Goal: Information Seeking & Learning: Learn about a topic

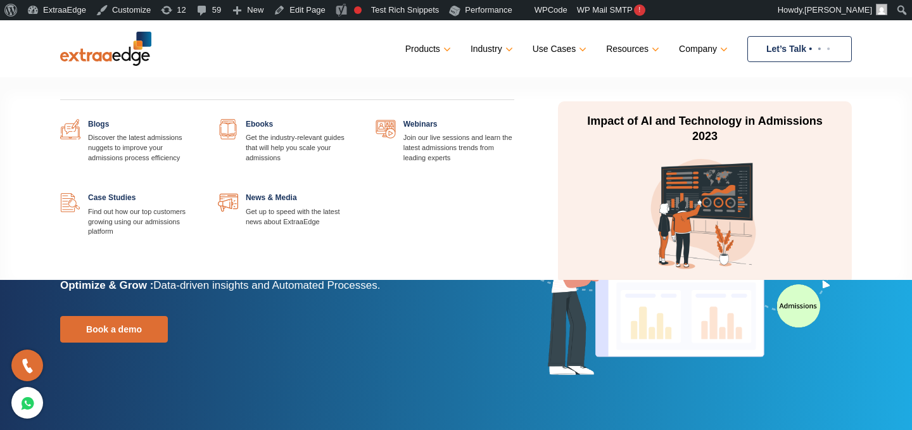
click at [199, 119] on link at bounding box center [199, 119] width 0 height 0
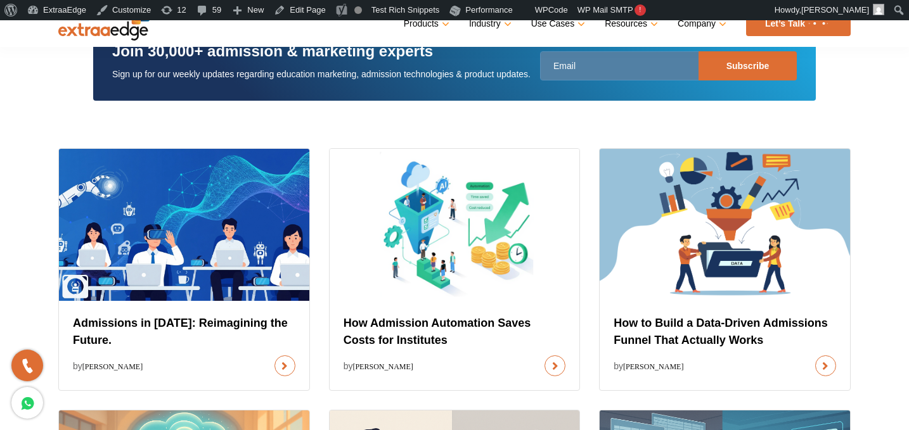
scroll to position [433, 0]
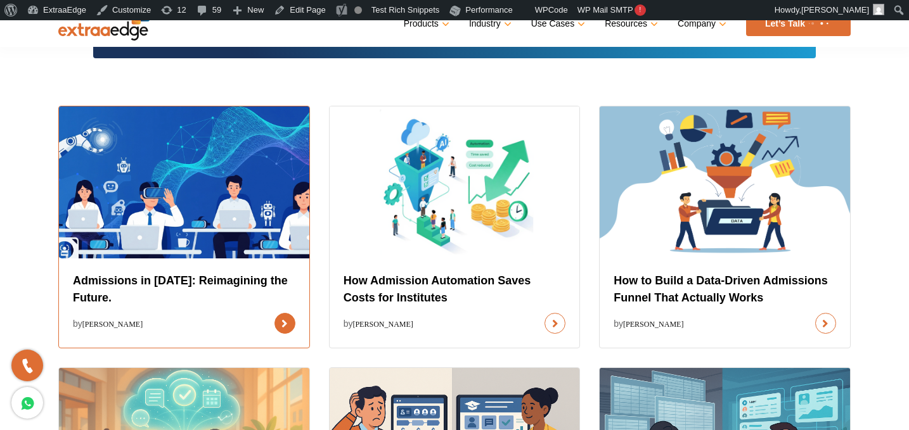
click at [274, 313] on link at bounding box center [284, 323] width 21 height 21
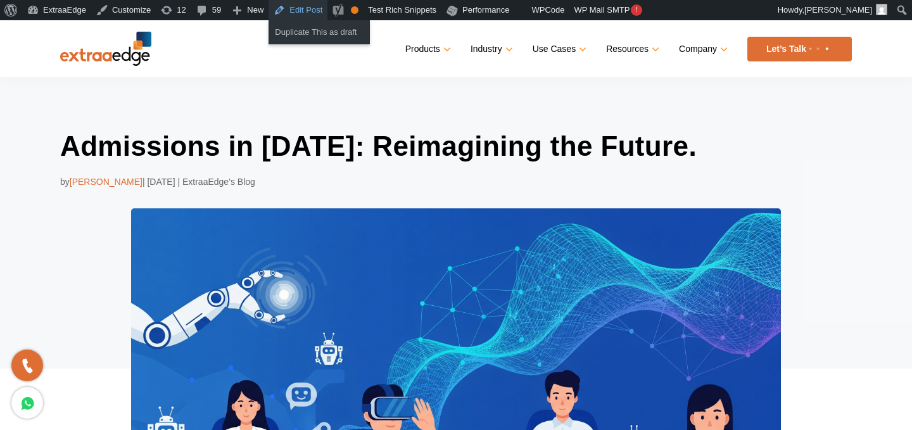
click at [310, 8] on link "Edit Post" at bounding box center [298, 10] width 59 height 20
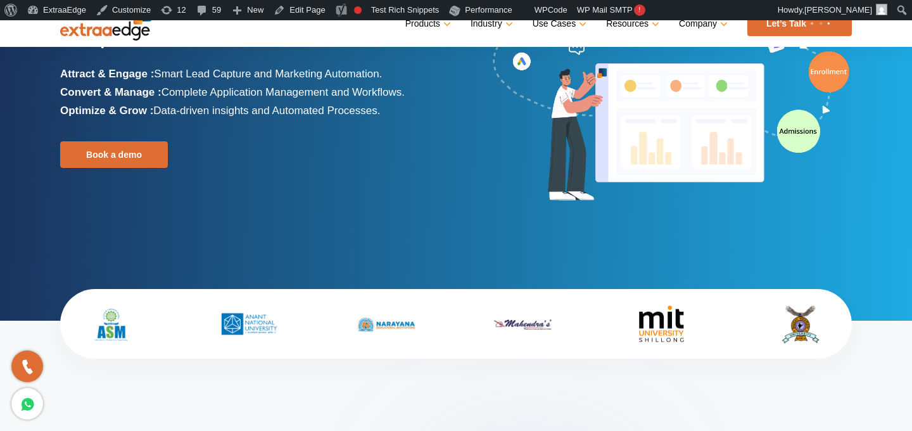
scroll to position [178, 0]
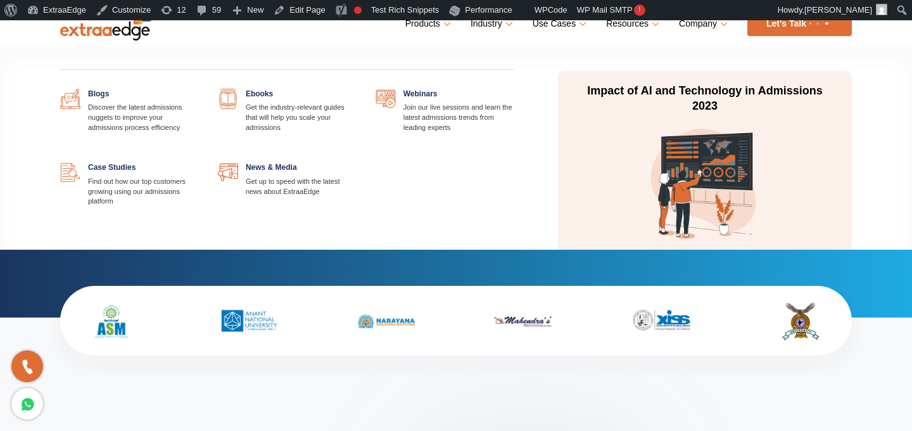
click at [199, 89] on link at bounding box center [199, 89] width 0 height 0
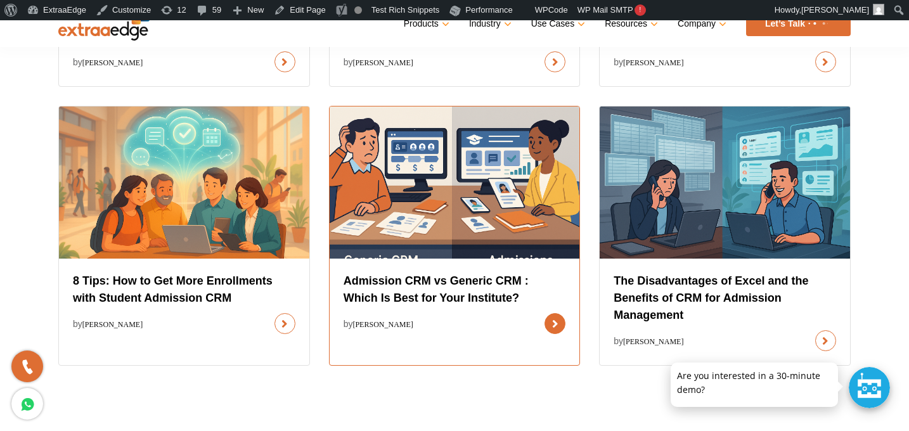
scroll to position [862, 0]
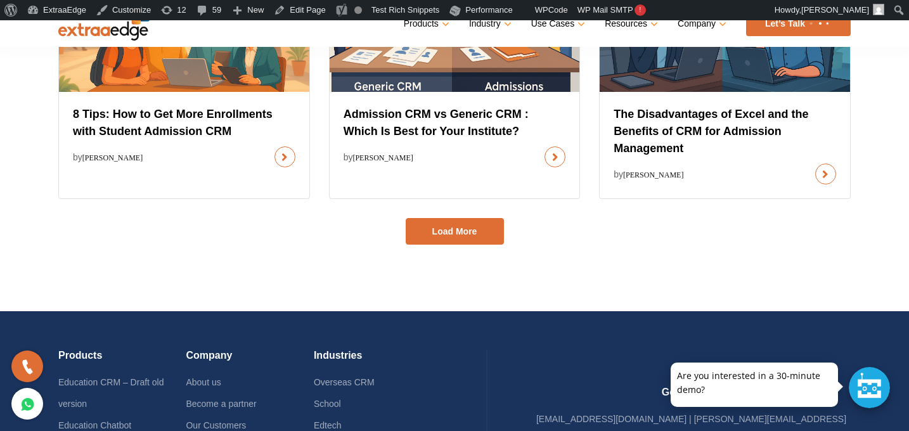
click at [469, 240] on button "Load More" at bounding box center [455, 231] width 98 height 27
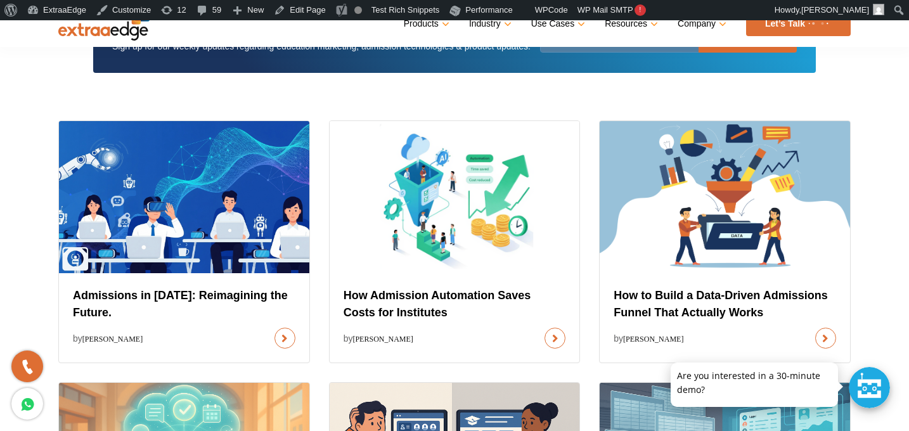
scroll to position [406, 0]
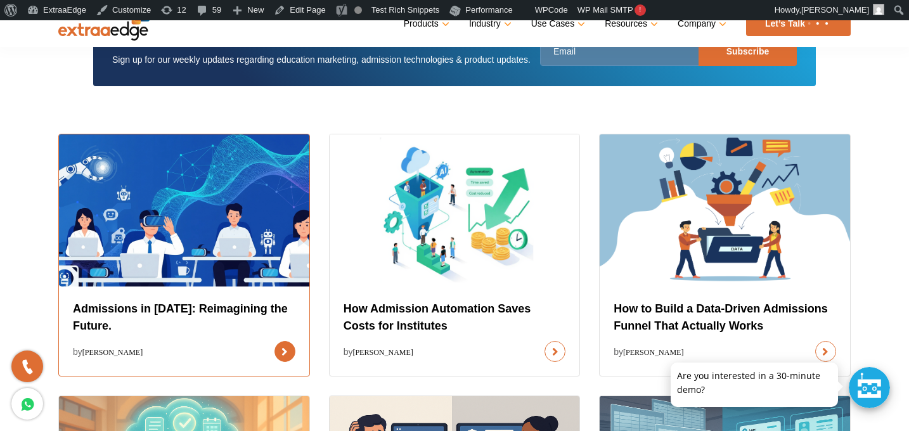
click at [274, 341] on link at bounding box center [284, 351] width 21 height 21
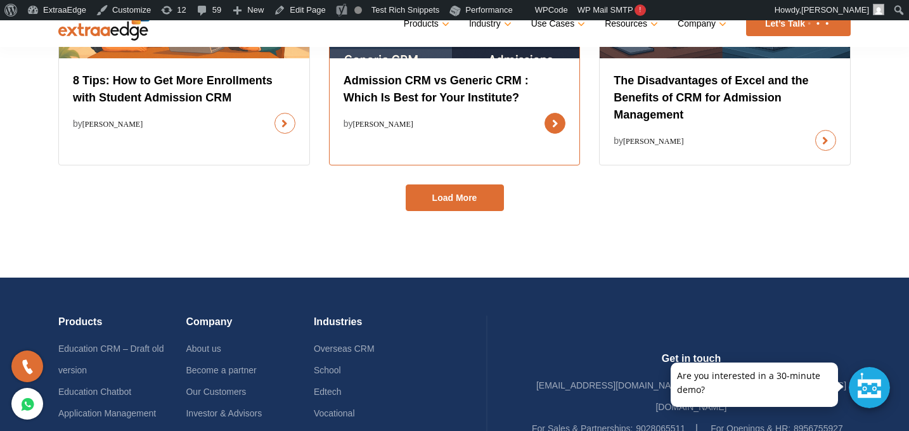
scroll to position [931, 0]
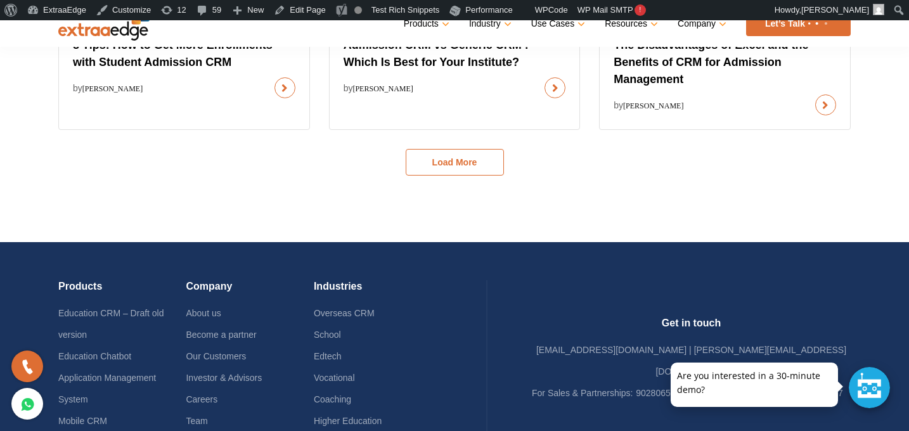
click at [456, 155] on button "Load More" at bounding box center [455, 162] width 98 height 27
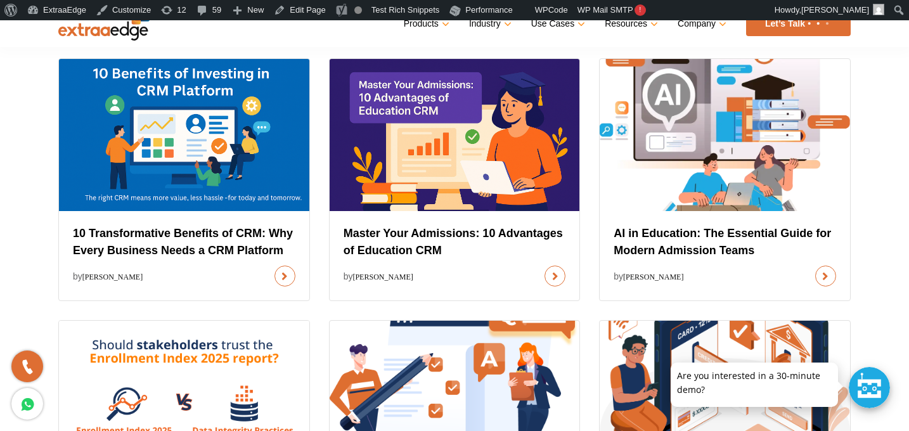
scroll to position [1025, 0]
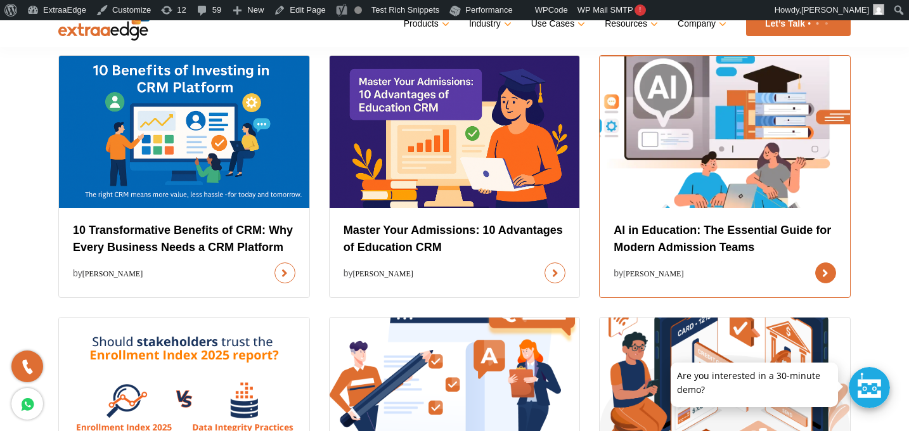
click at [815, 262] on link at bounding box center [825, 272] width 21 height 21
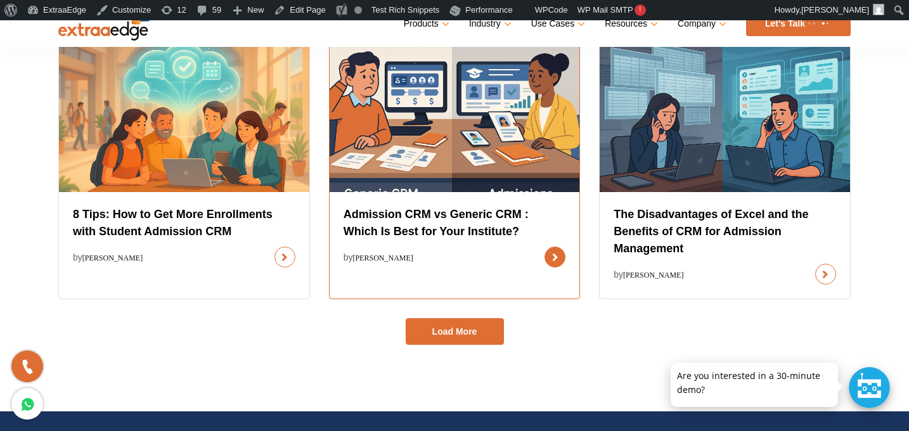
scroll to position [822, 0]
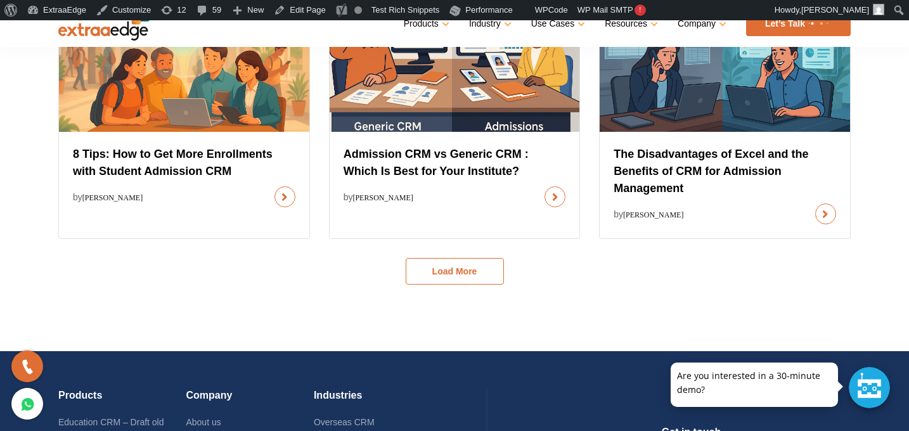
click at [485, 267] on button "Load More" at bounding box center [455, 271] width 98 height 27
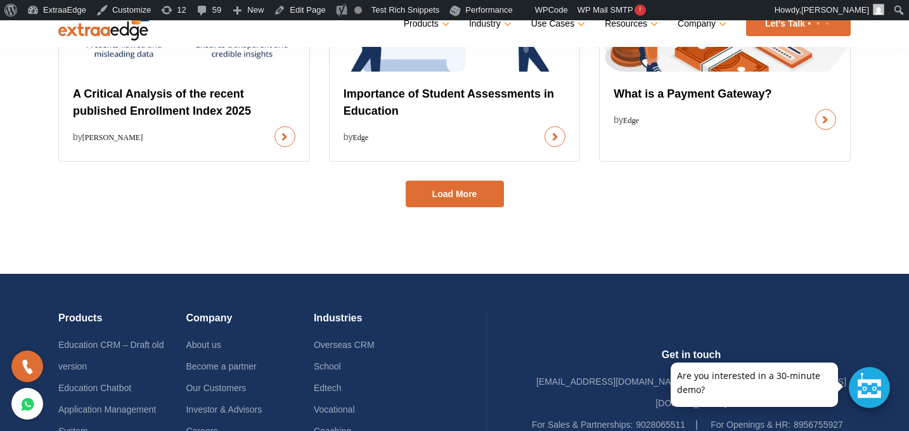
scroll to position [1426, 0]
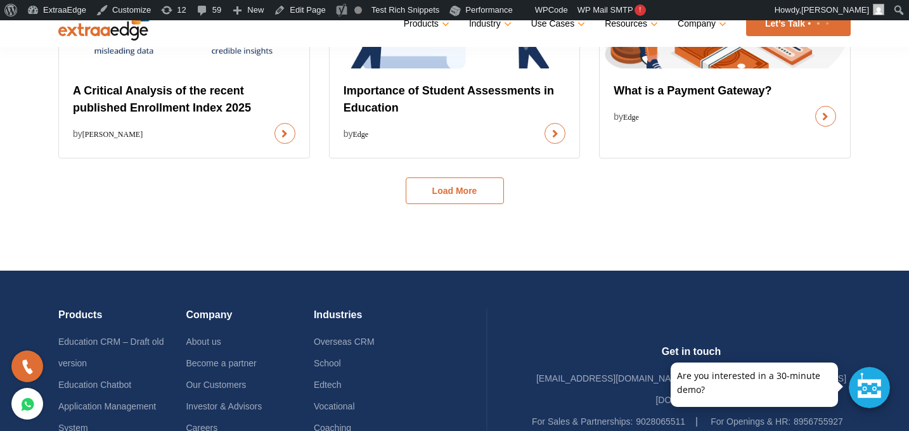
click at [482, 195] on button "Load More" at bounding box center [455, 190] width 98 height 27
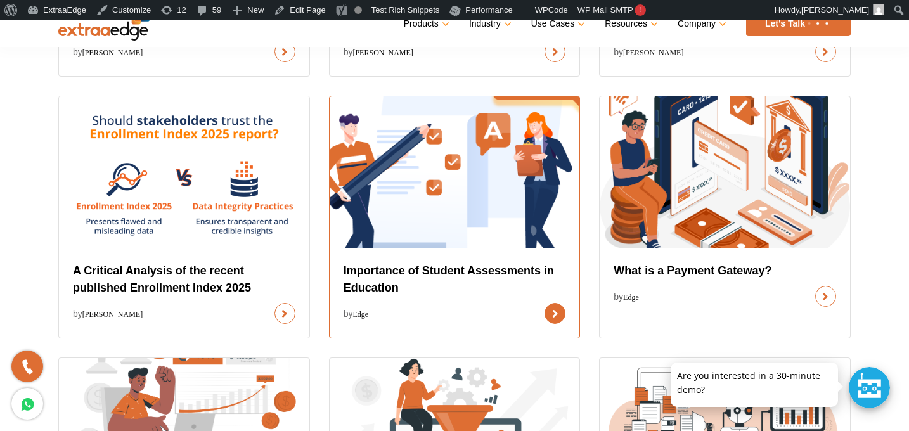
scroll to position [1248, 0]
